Goal: Navigation & Orientation: Find specific page/section

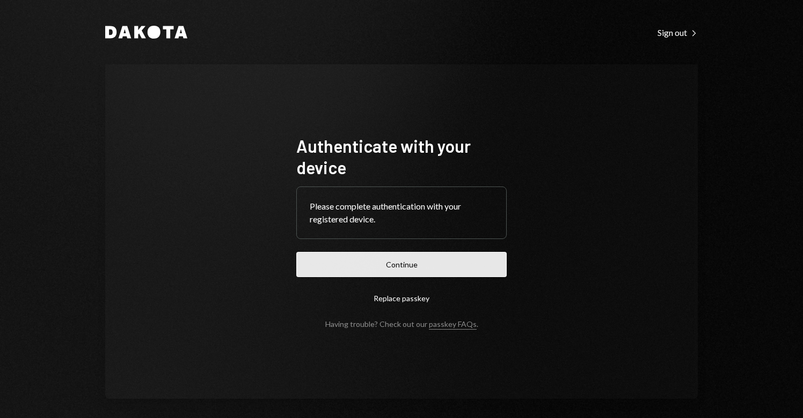
click at [388, 255] on button "Continue" at bounding box center [401, 264] width 210 height 25
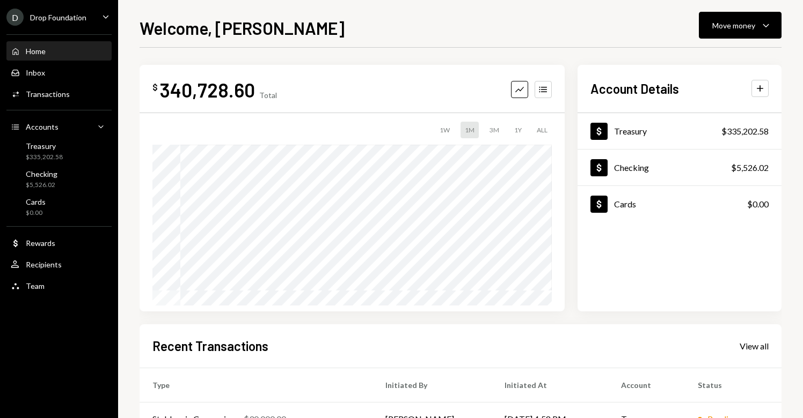
click at [89, 25] on div "D Drop Foundation Caret Down" at bounding box center [59, 17] width 118 height 17
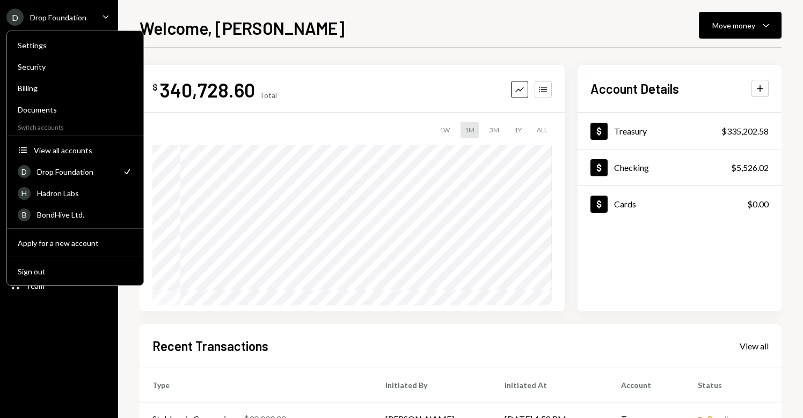
click at [83, 170] on div "Drop Foundation" at bounding box center [76, 171] width 78 height 9
click at [385, 58] on div "$ 340,728.60 Total Graph Accounts 1W 1M 3M 1Y ALL $598,177.96 [DATE] Account De…" at bounding box center [460, 322] width 642 height 548
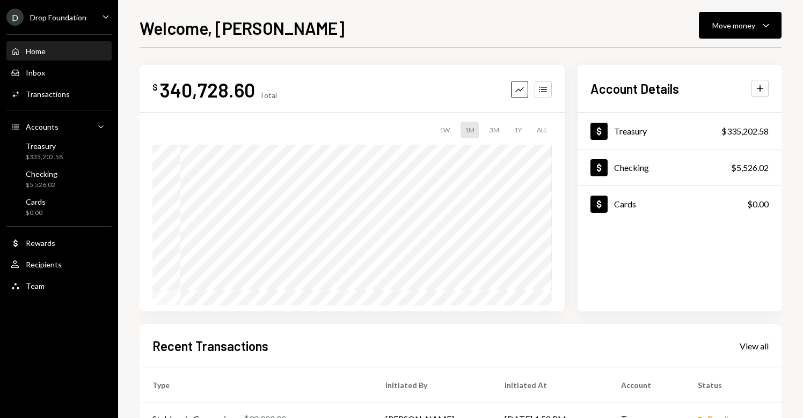
scroll to position [177, 0]
